Goal: Task Accomplishment & Management: Manage account settings

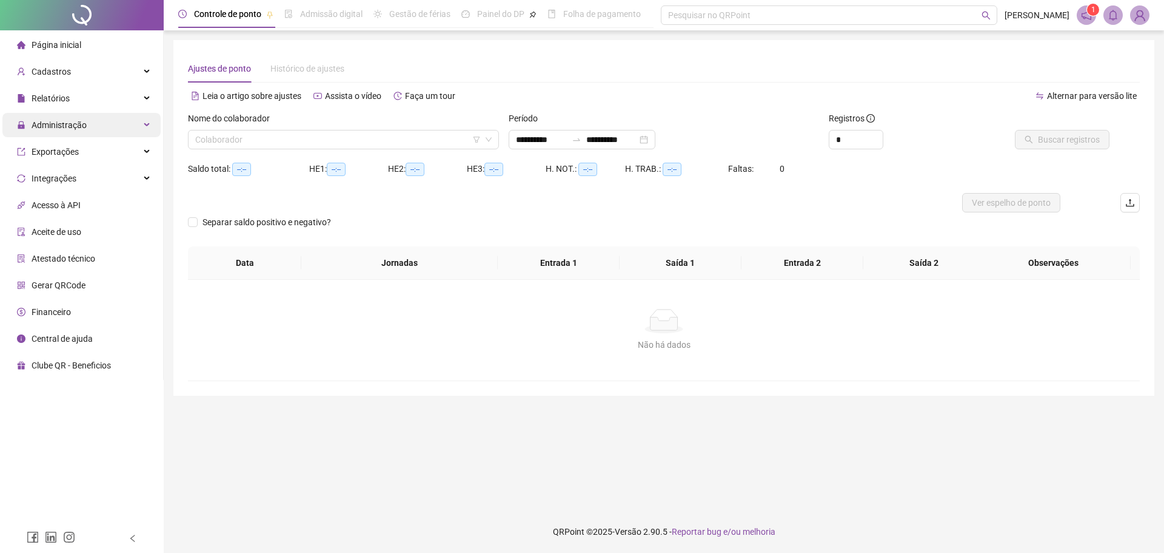
type input "**********"
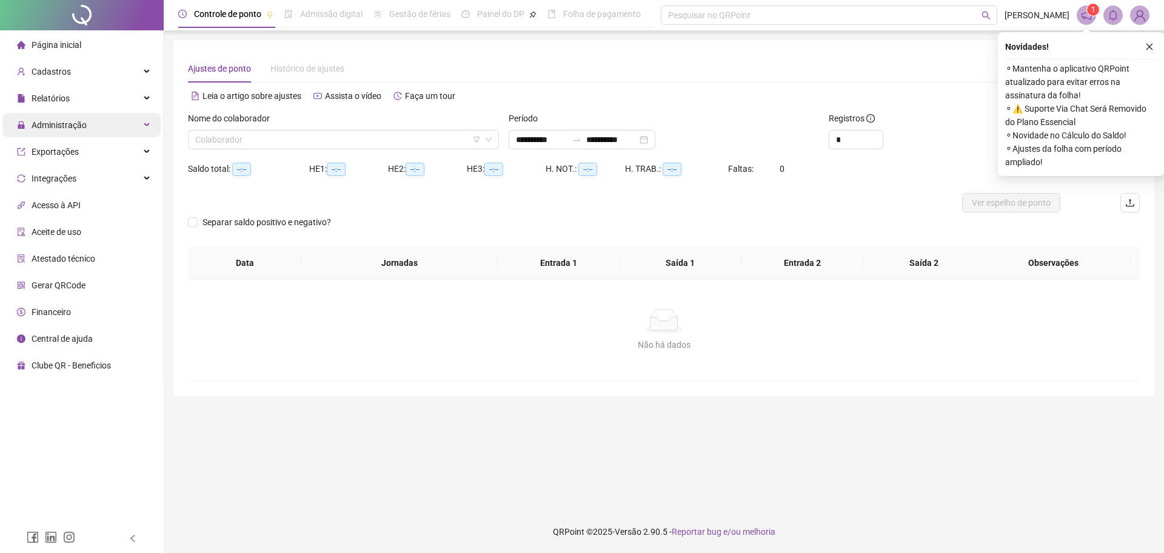
click at [75, 124] on span "Administração" at bounding box center [59, 125] width 55 height 10
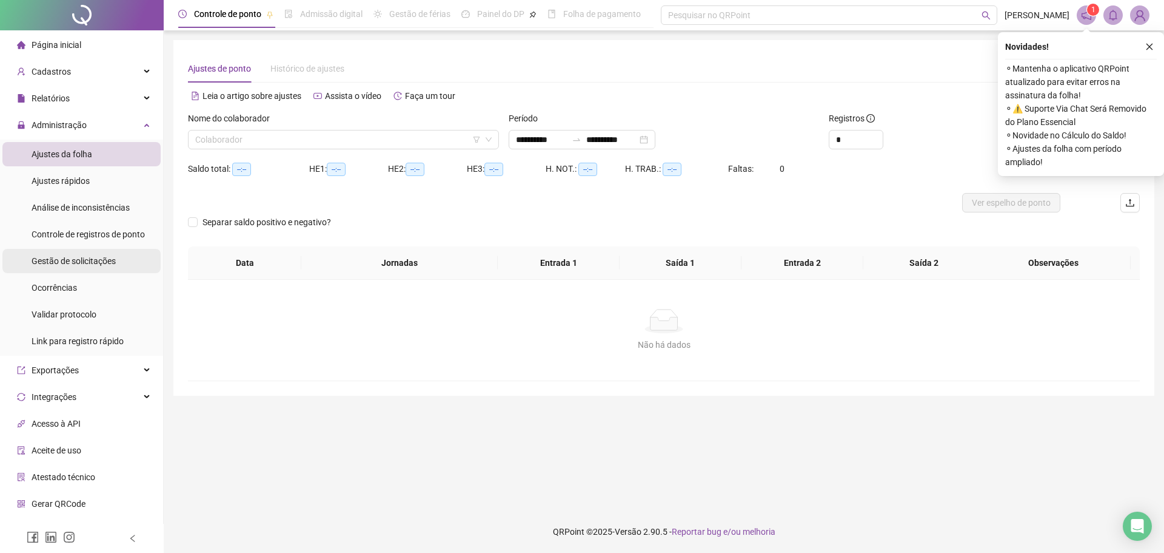
click at [122, 260] on li "Gestão de solicitações" at bounding box center [81, 261] width 158 height 24
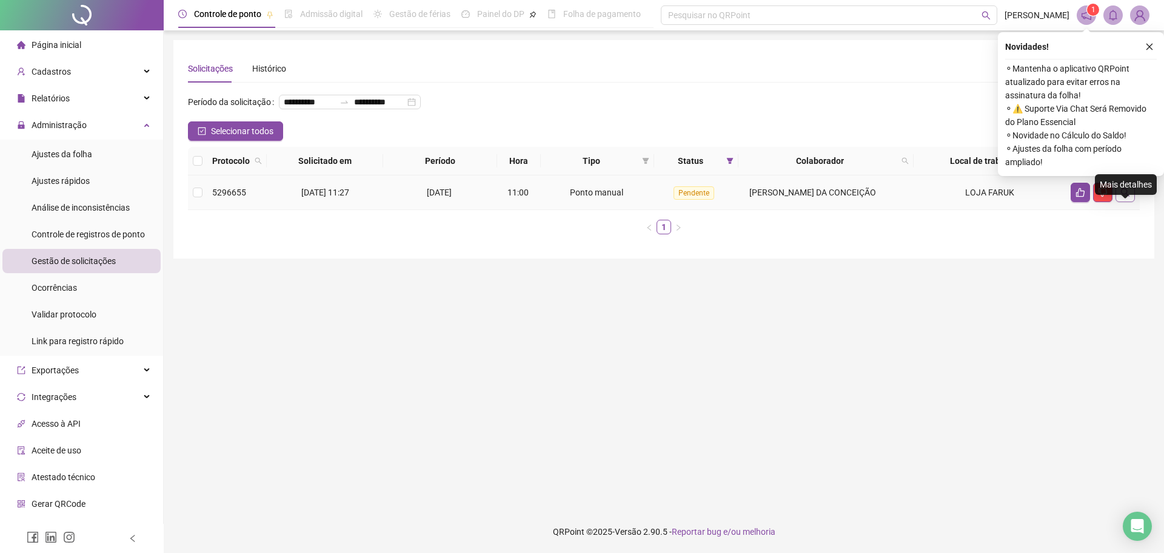
click at [1127, 196] on icon "search" at bounding box center [1125, 192] width 8 height 8
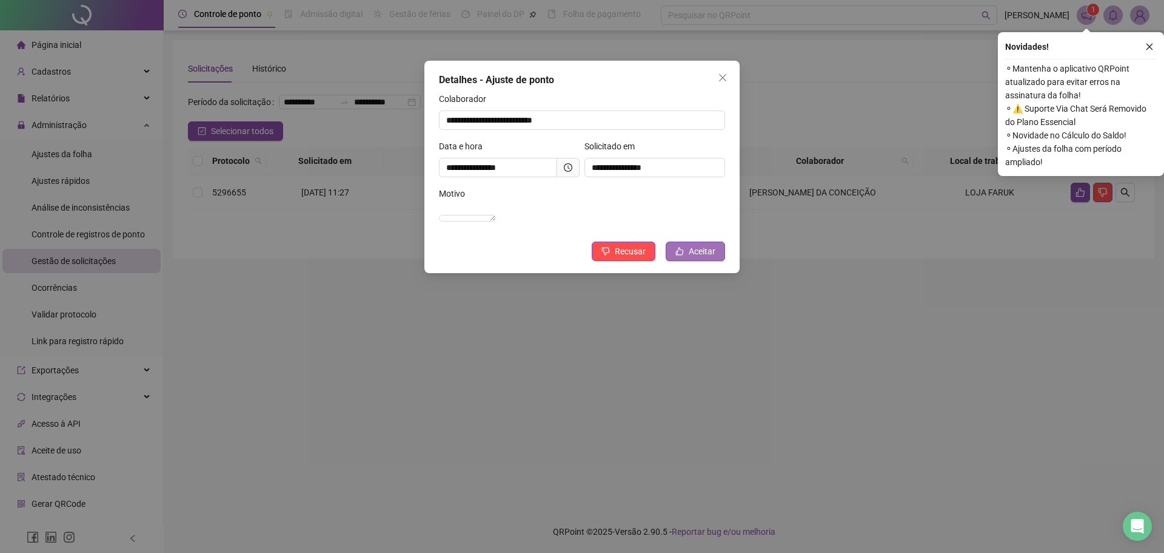
click at [702, 258] on span "Aceitar" at bounding box center [702, 250] width 27 height 13
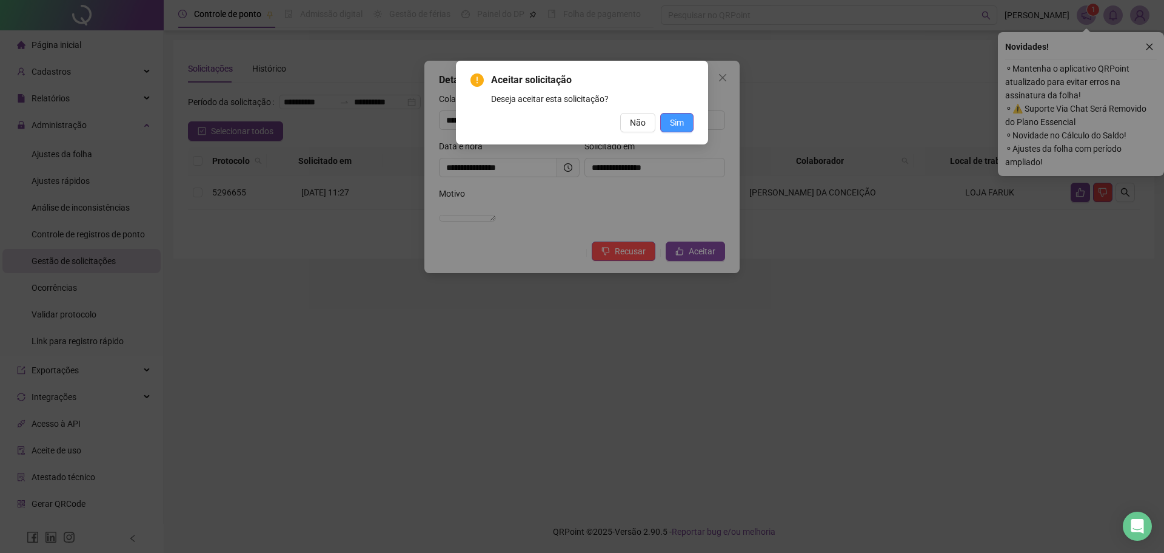
click at [677, 122] on span "Sim" at bounding box center [677, 122] width 14 height 13
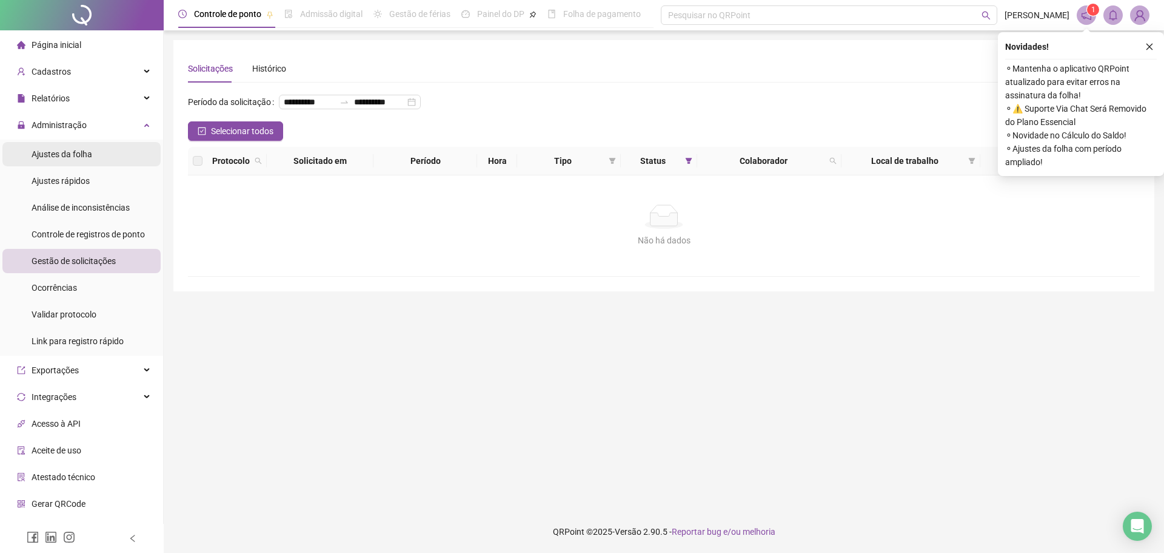
click at [75, 155] on span "Ajustes da folha" at bounding box center [62, 154] width 61 height 10
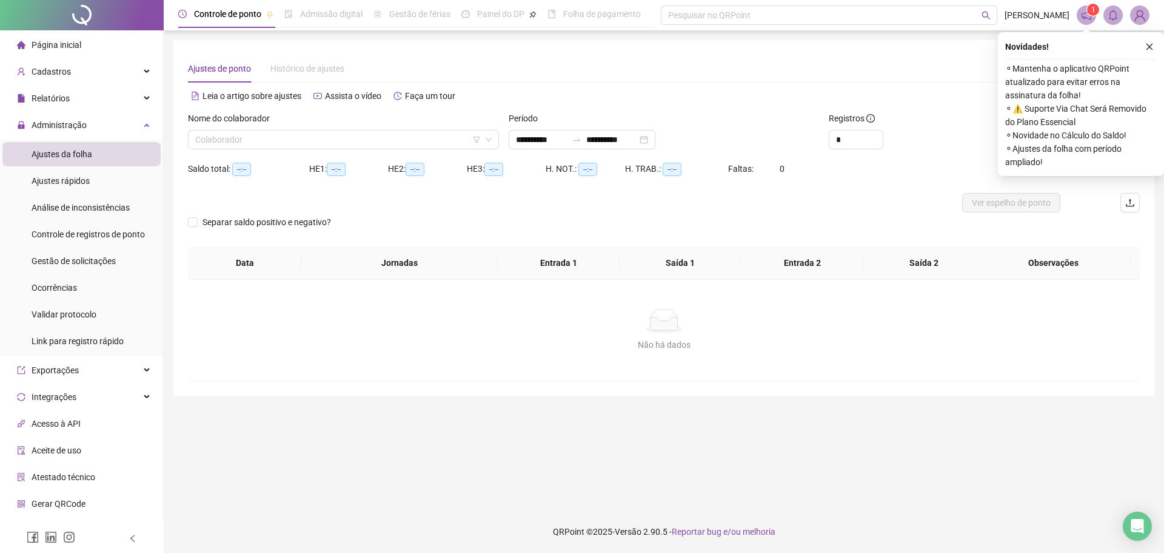
type input "**********"
click at [409, 136] on input "search" at bounding box center [338, 139] width 286 height 18
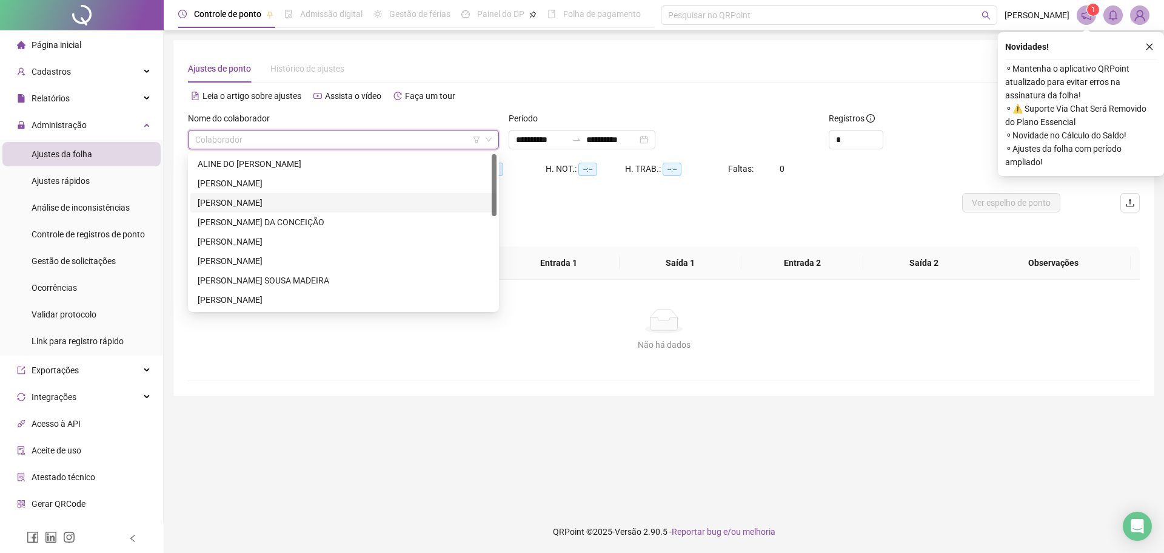
scroll to position [233, 0]
click at [802, 201] on div at bounding box center [545, 202] width 714 height 19
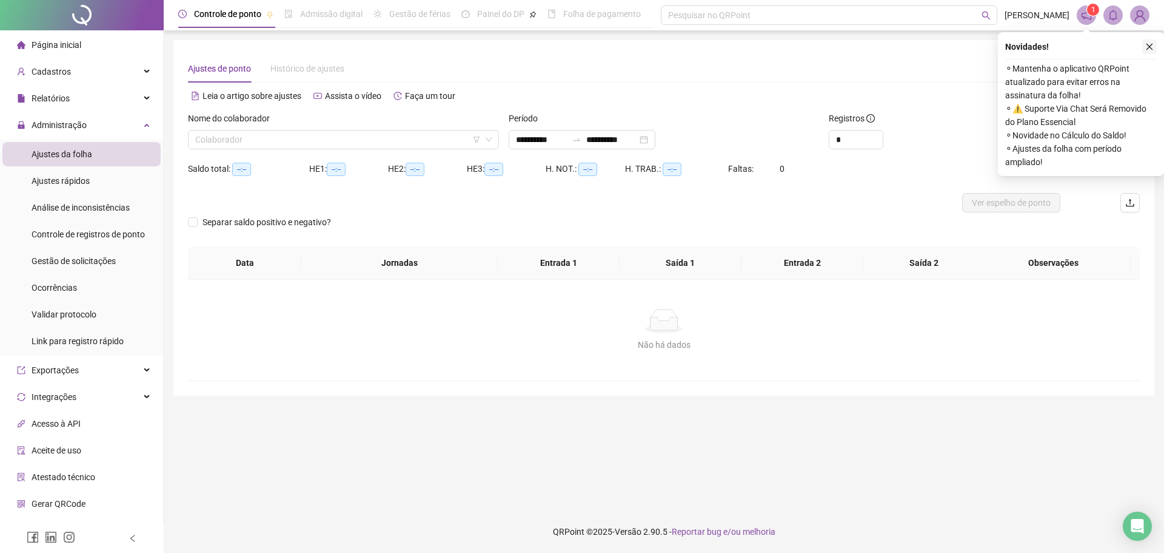
click at [1146, 49] on icon "close" at bounding box center [1150, 46] width 8 height 8
